Goal: Transaction & Acquisition: Purchase product/service

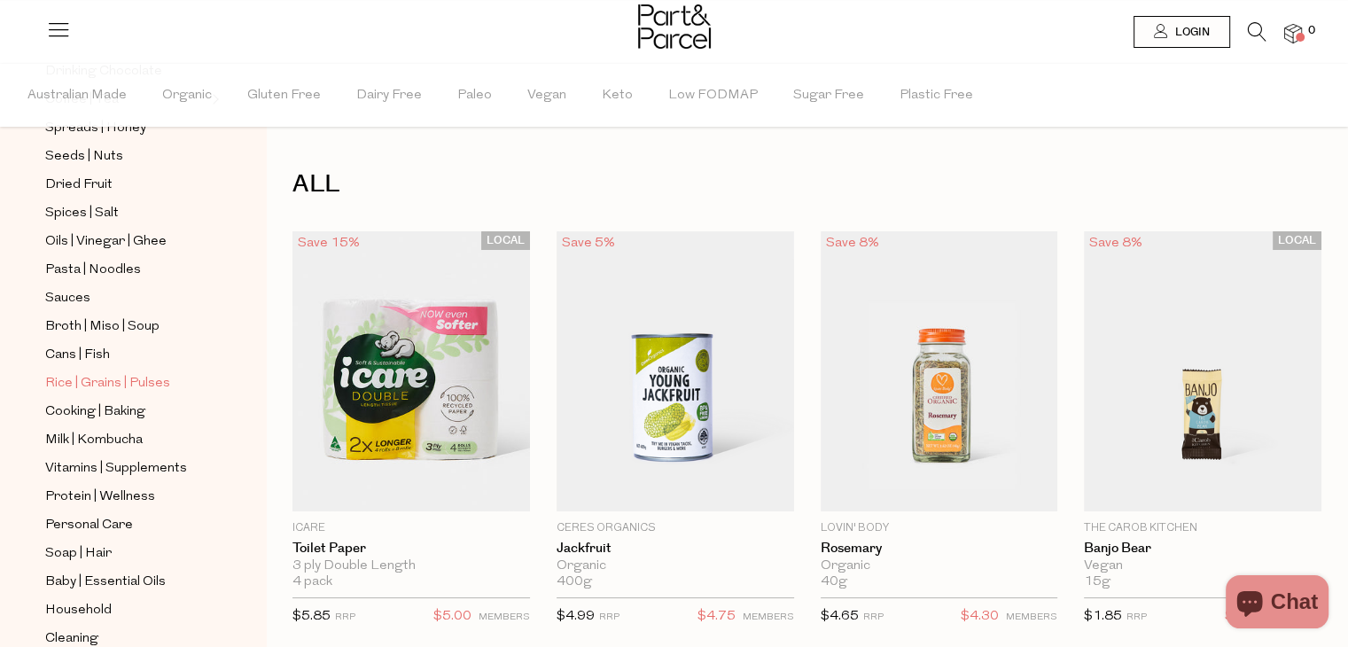
scroll to position [532, 0]
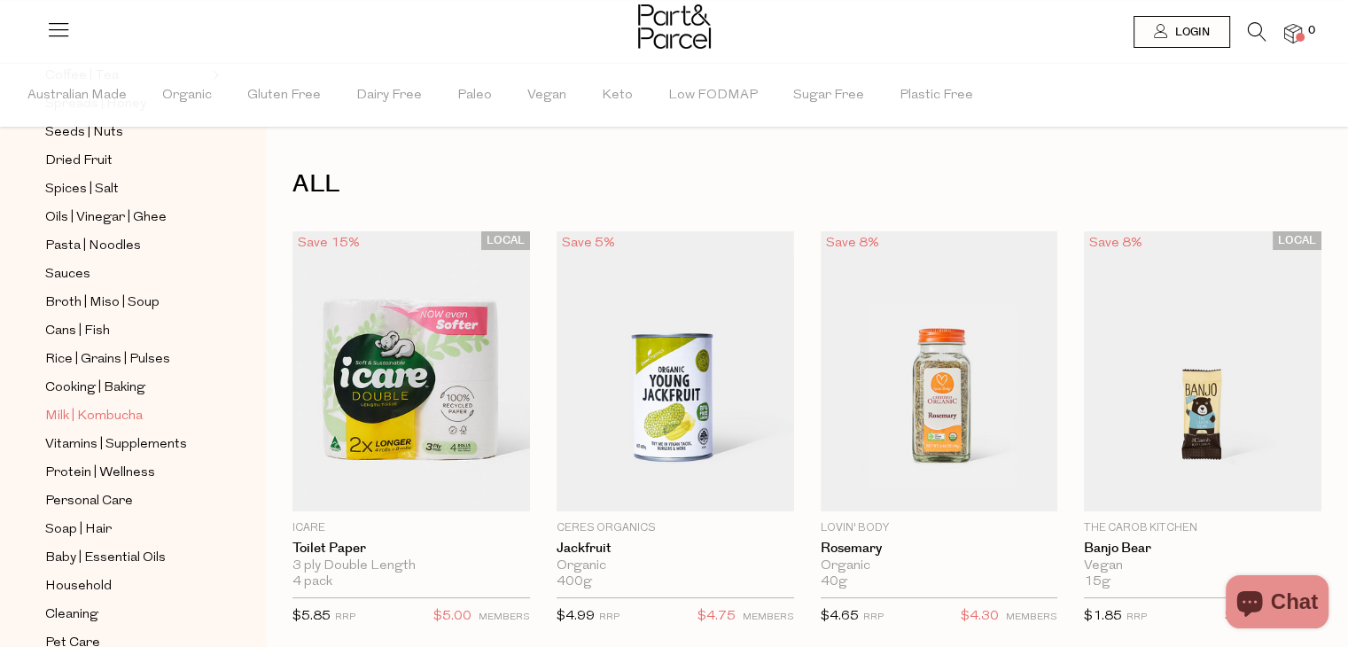
click at [106, 413] on span "Milk | Kombucha" at bounding box center [93, 416] width 97 height 21
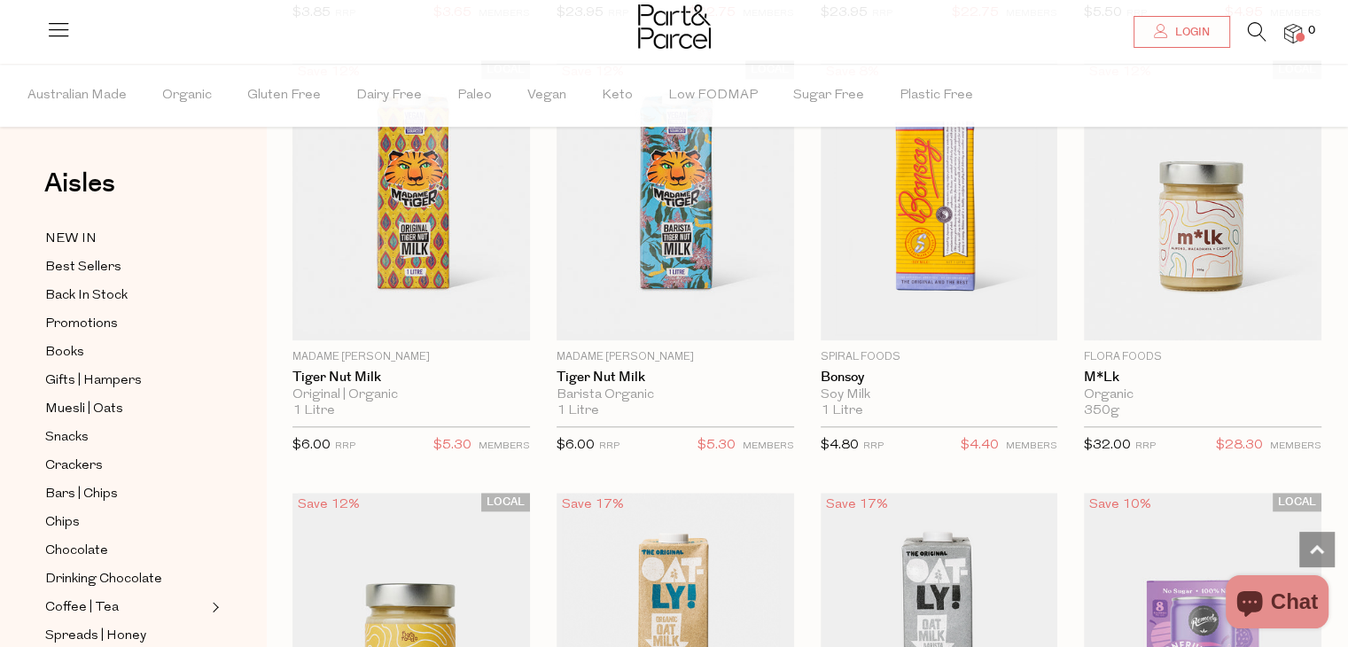
scroll to position [1439, 0]
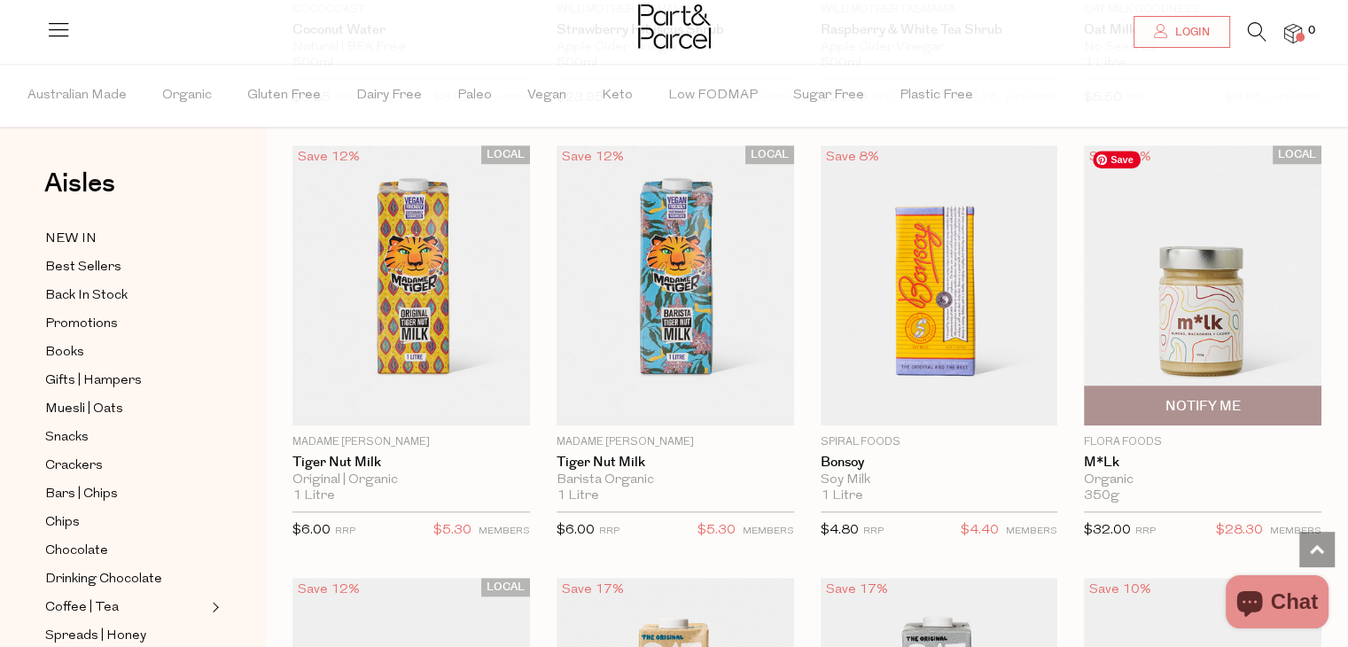
click at [1196, 315] on img at bounding box center [1203, 285] width 238 height 280
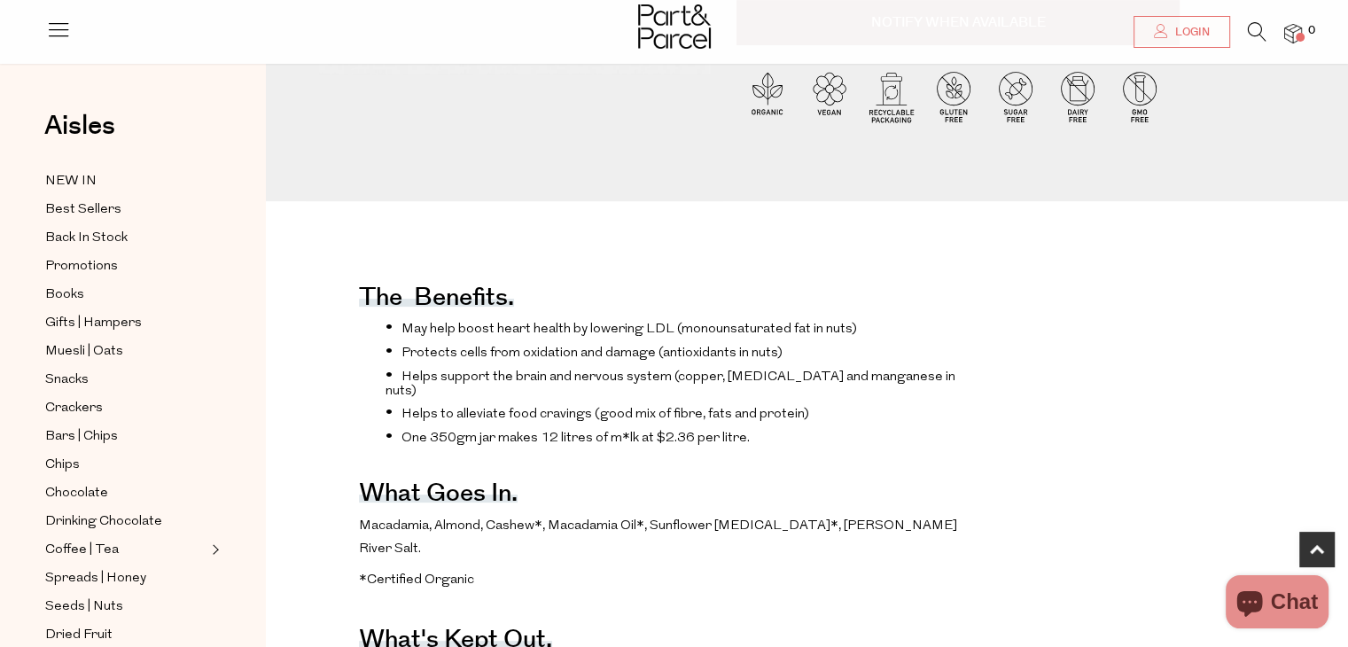
scroll to position [532, 0]
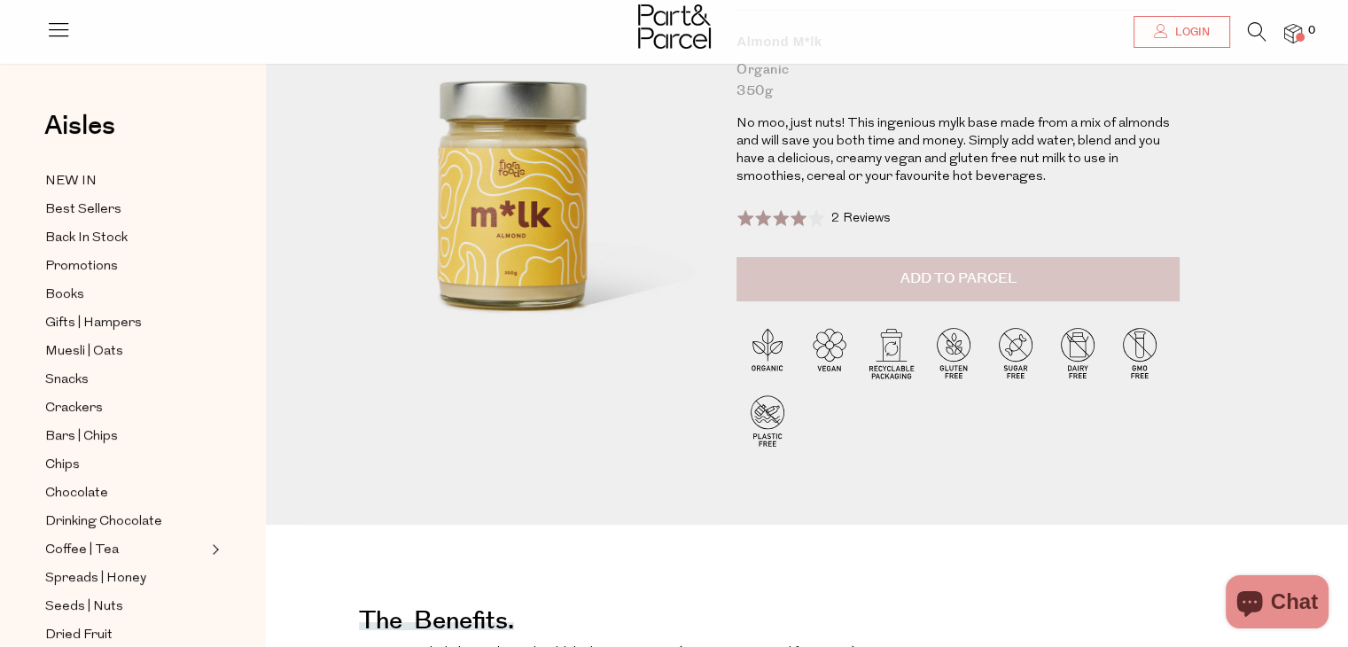
scroll to position [443, 0]
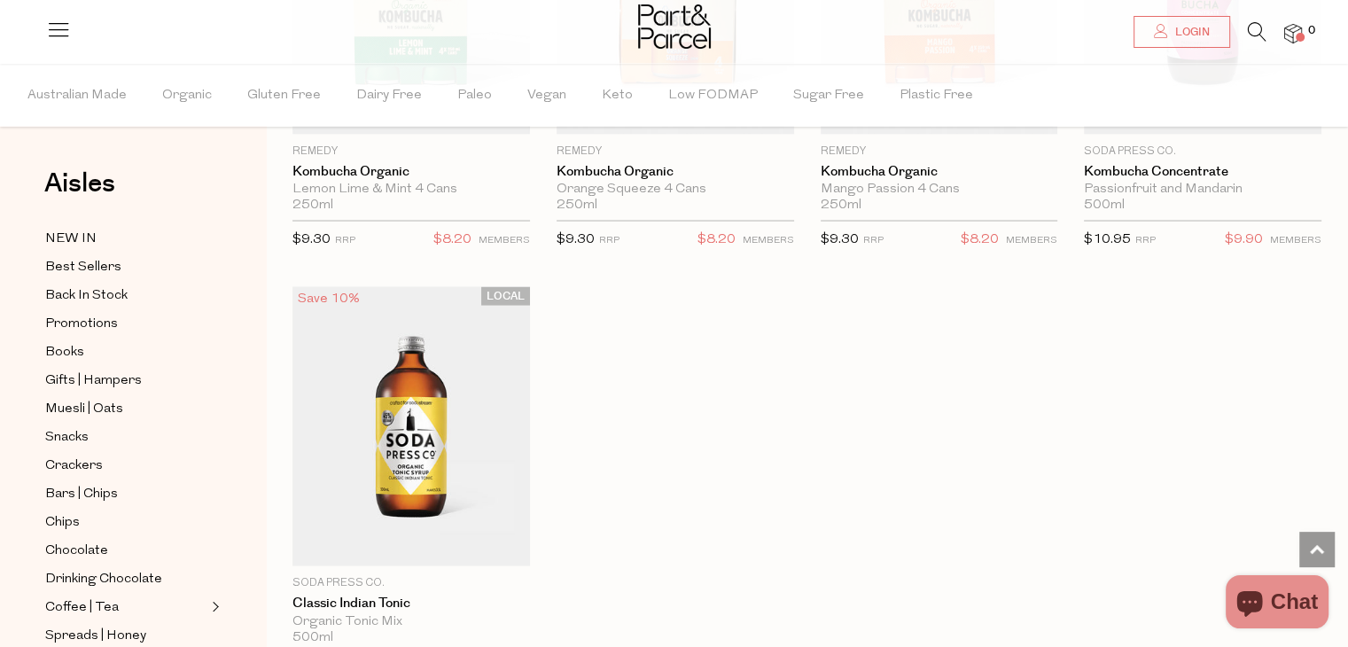
scroll to position [3635, 0]
